Goal: Navigation & Orientation: Find specific page/section

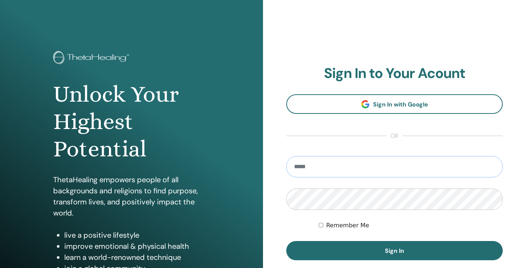
type input "**********"
click at [395, 251] on button "Sign In" at bounding box center [394, 250] width 217 height 19
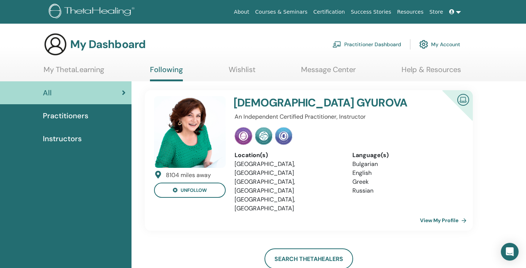
click at [48, 70] on link "My ThetaLearning" at bounding box center [74, 72] width 61 height 14
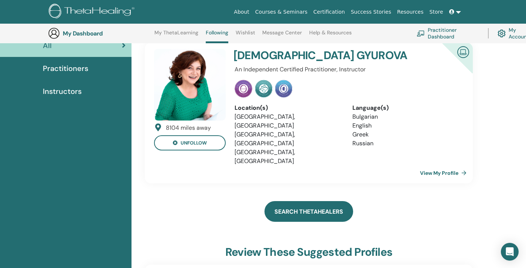
scroll to position [19, 0]
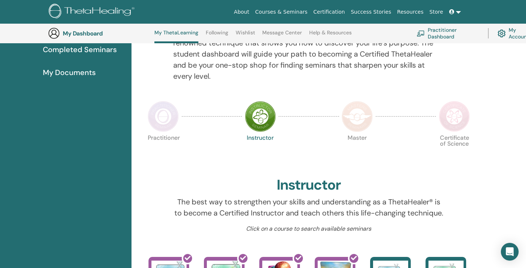
scroll to position [94, 0]
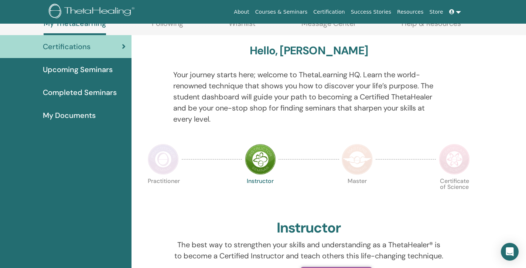
scroll to position [15, 0]
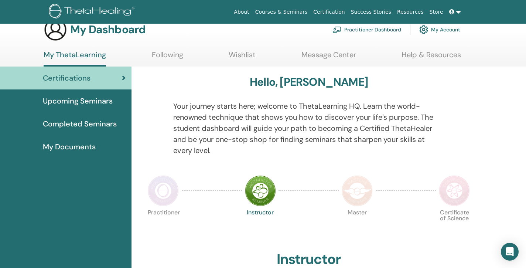
click at [357, 193] on img at bounding box center [357, 190] width 31 height 31
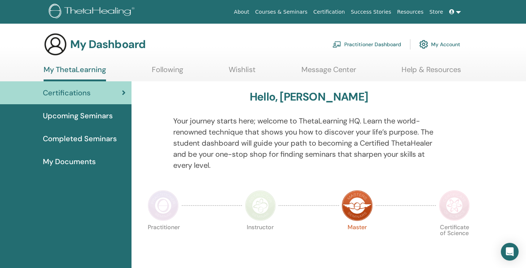
click at [241, 73] on link "Wishlist" at bounding box center [242, 72] width 27 height 14
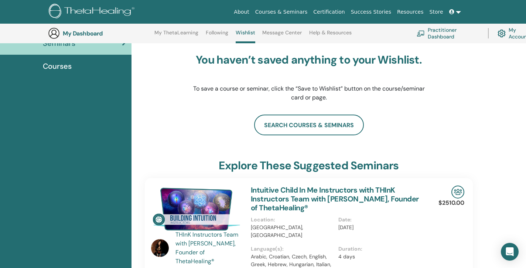
scroll to position [65, 0]
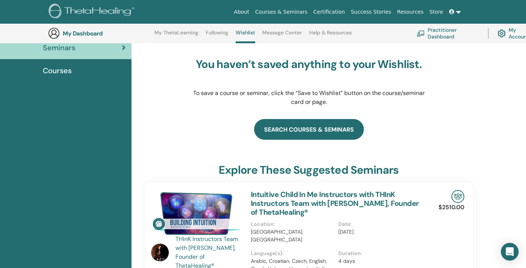
click at [309, 127] on link "search courses & seminars" at bounding box center [309, 129] width 110 height 21
